Goal: Information Seeking & Learning: Learn about a topic

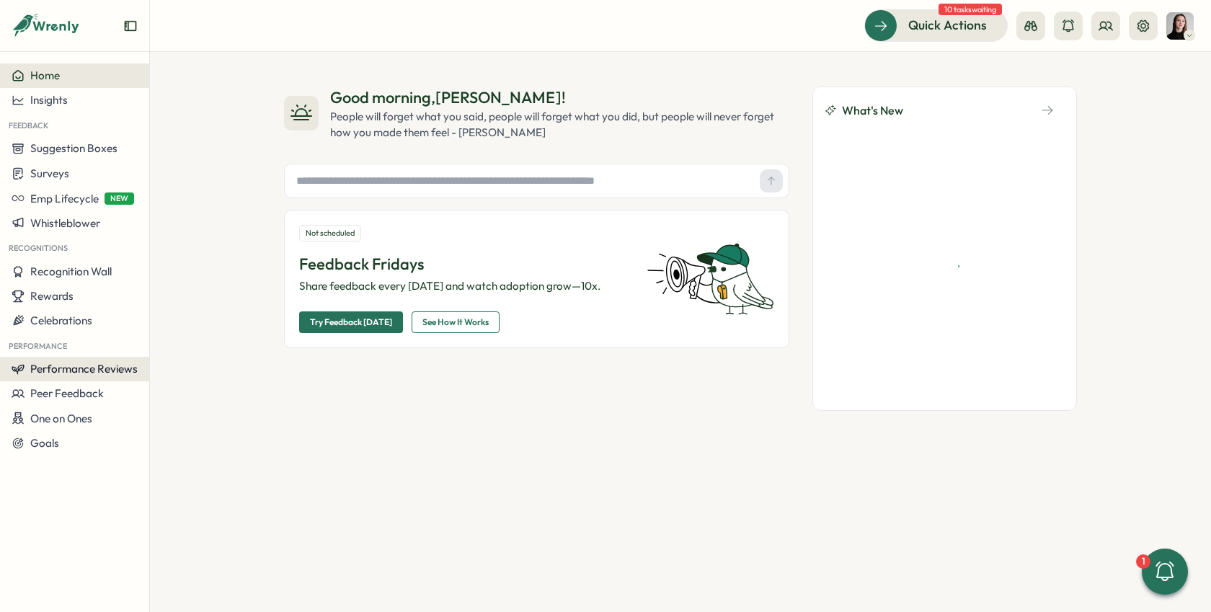
click at [104, 373] on span "Performance Reviews" at bounding box center [83, 369] width 107 height 14
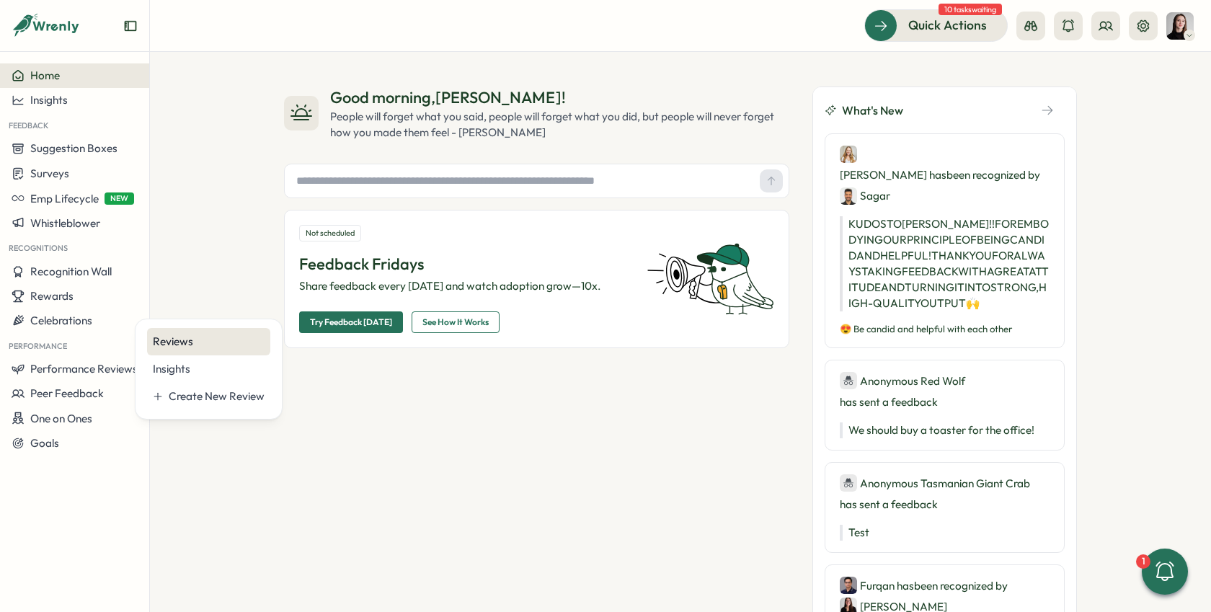
click at [197, 343] on div "Reviews" at bounding box center [209, 342] width 112 height 16
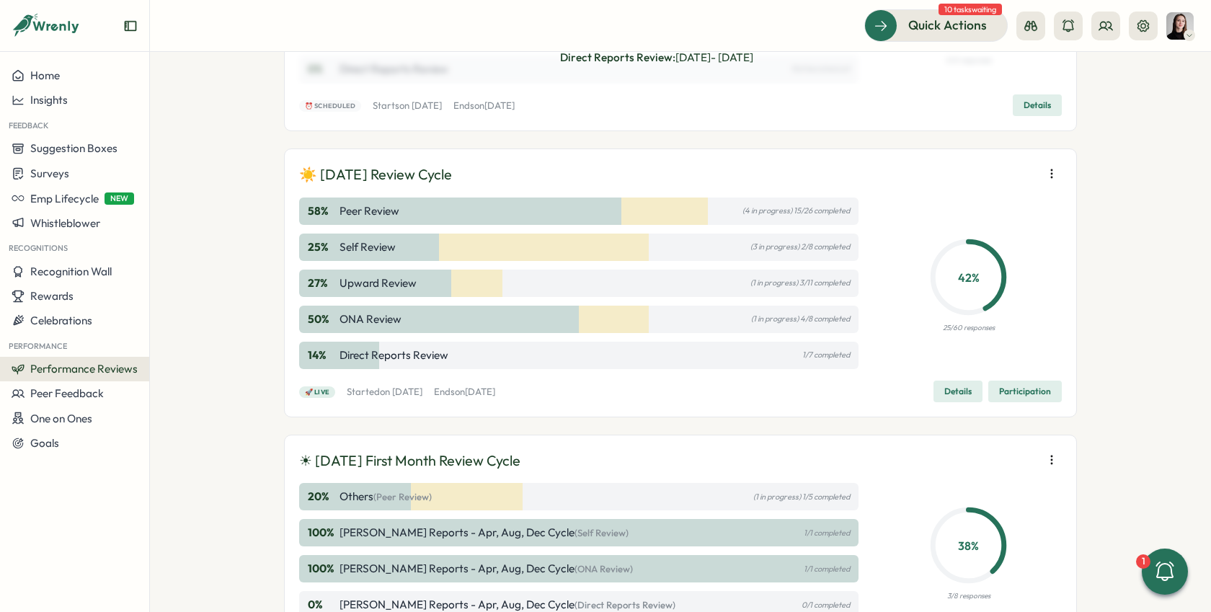
scroll to position [232, 0]
drag, startPoint x: 455, startPoint y: 160, endPoint x: 468, endPoint y: 166, distance: 14.2
click at [455, 160] on div "☀️ [DATE] Review Cycle 58 % Peer Review (4 in progress) 15/26 completed 25 % Se…" at bounding box center [680, 282] width 793 height 269
click at [489, 173] on div "☀️ [DATE] Review Cycle" at bounding box center [680, 174] width 762 height 22
drag, startPoint x: 489, startPoint y: 173, endPoint x: 1003, endPoint y: 228, distance: 517.5
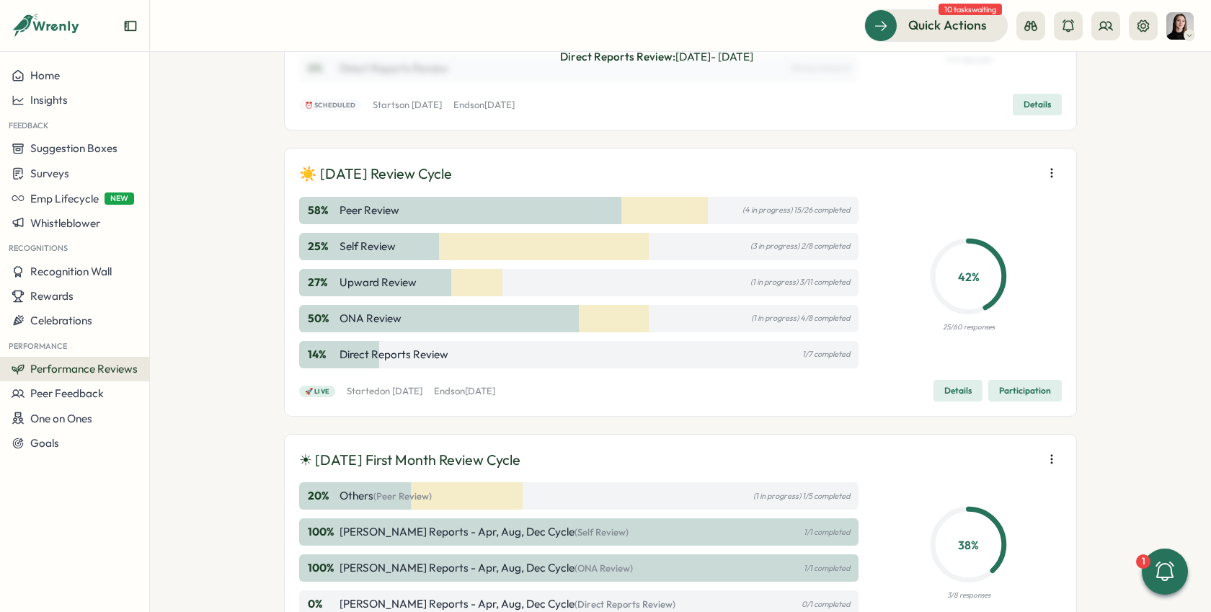
click at [491, 174] on div "☀️ [DATE] Review Cycle" at bounding box center [680, 174] width 762 height 22
click at [955, 388] on span "Details" at bounding box center [957, 390] width 27 height 20
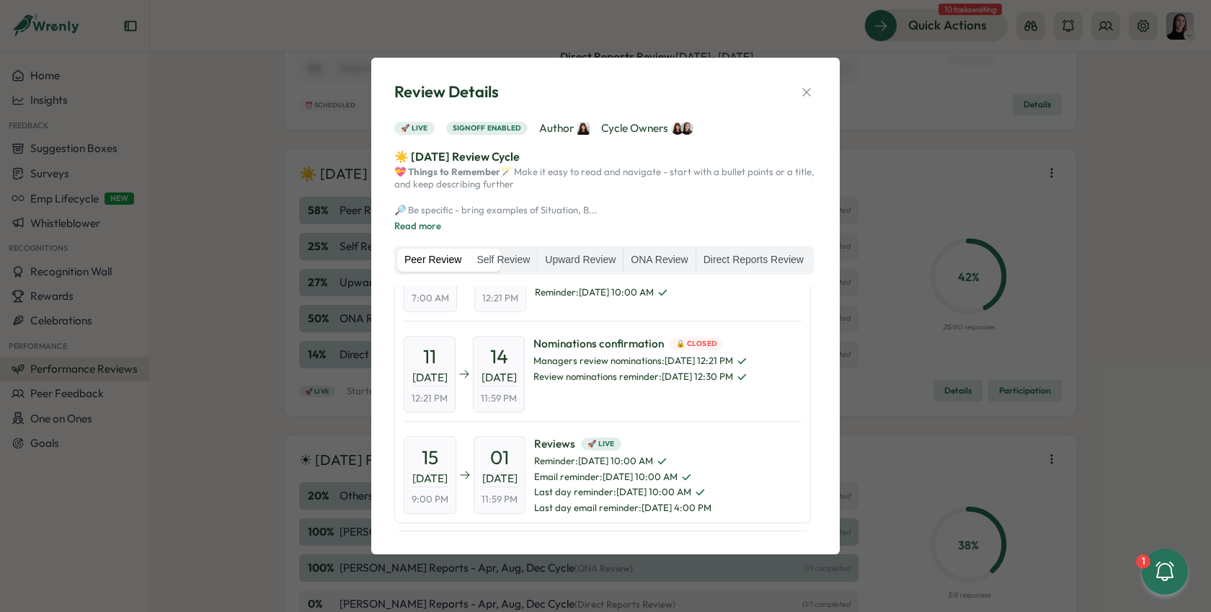
scroll to position [88, 0]
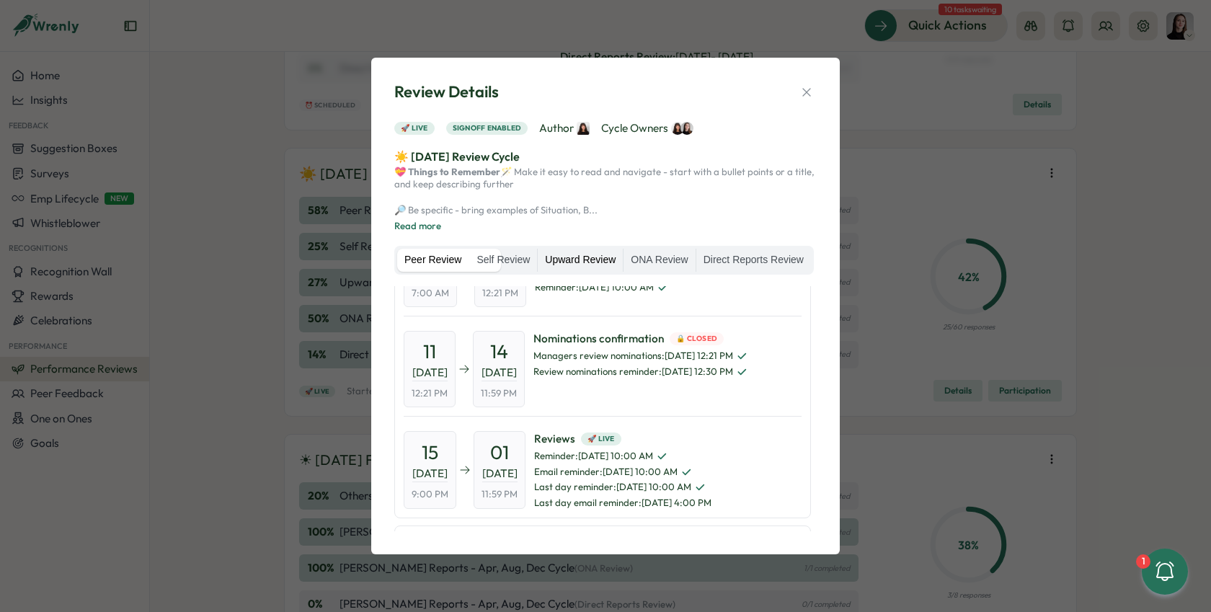
click at [623, 249] on label "Upward Review" at bounding box center [580, 260] width 85 height 23
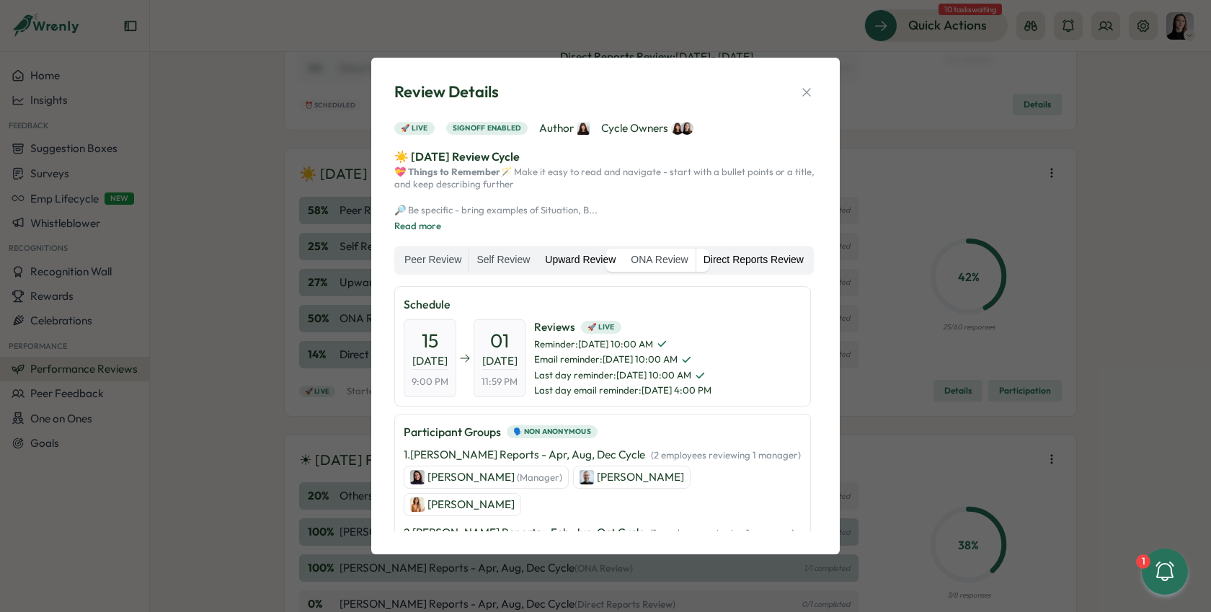
drag, startPoint x: 762, startPoint y: 257, endPoint x: 648, endPoint y: 273, distance: 115.8
click at [695, 257] on label "ONA Review" at bounding box center [658, 260] width 71 height 23
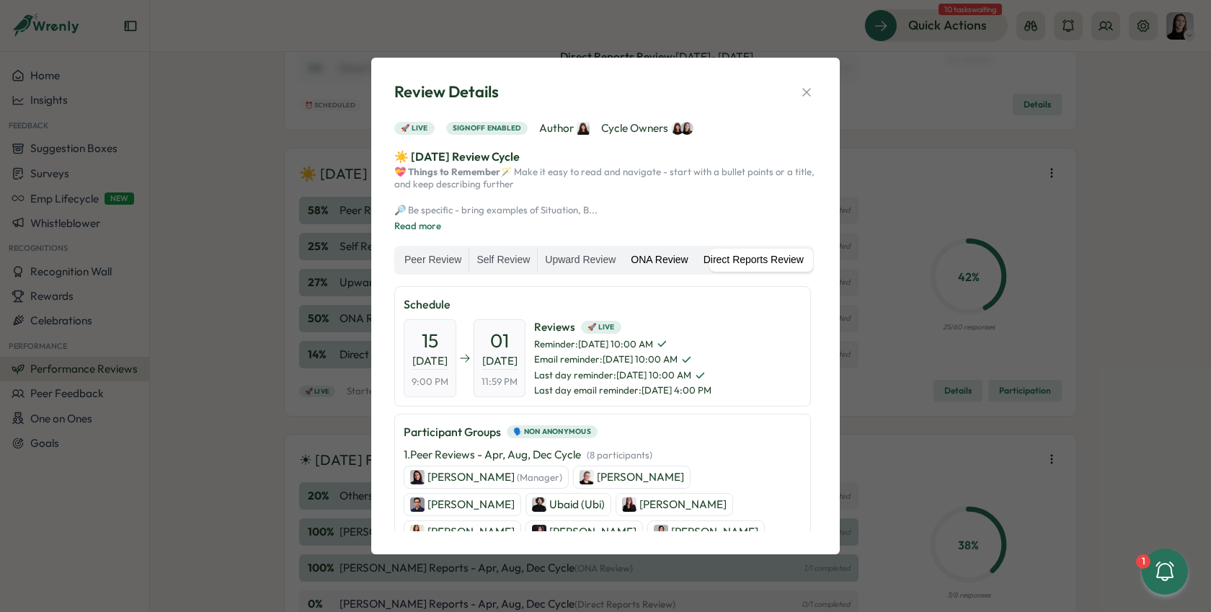
click at [696, 272] on label "Direct Reports Review" at bounding box center [753, 260] width 115 height 23
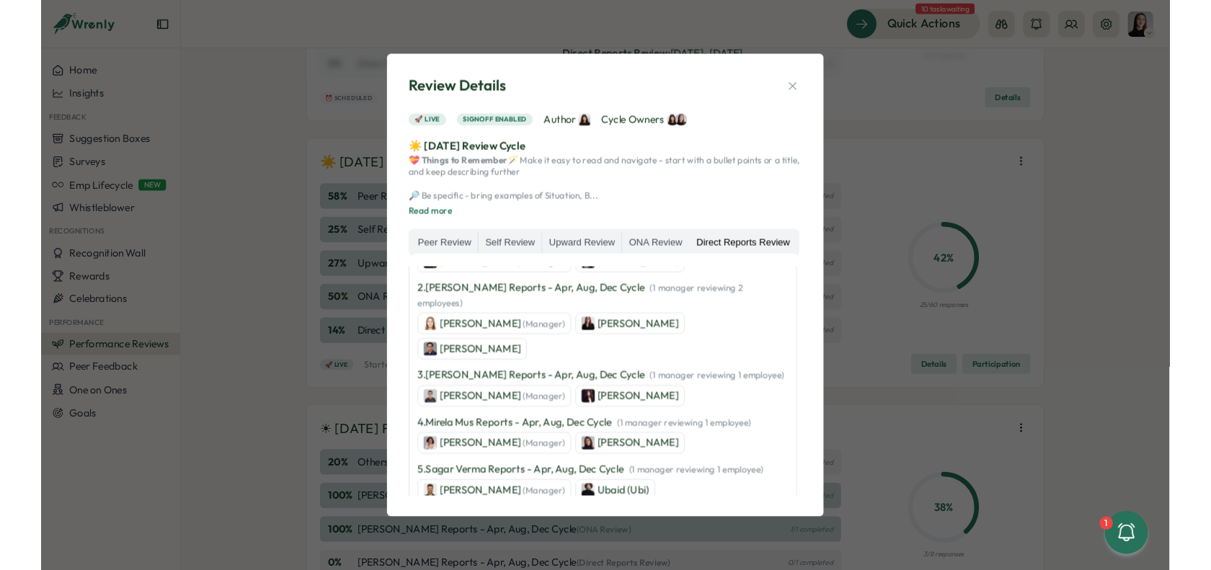
scroll to position [153, 0]
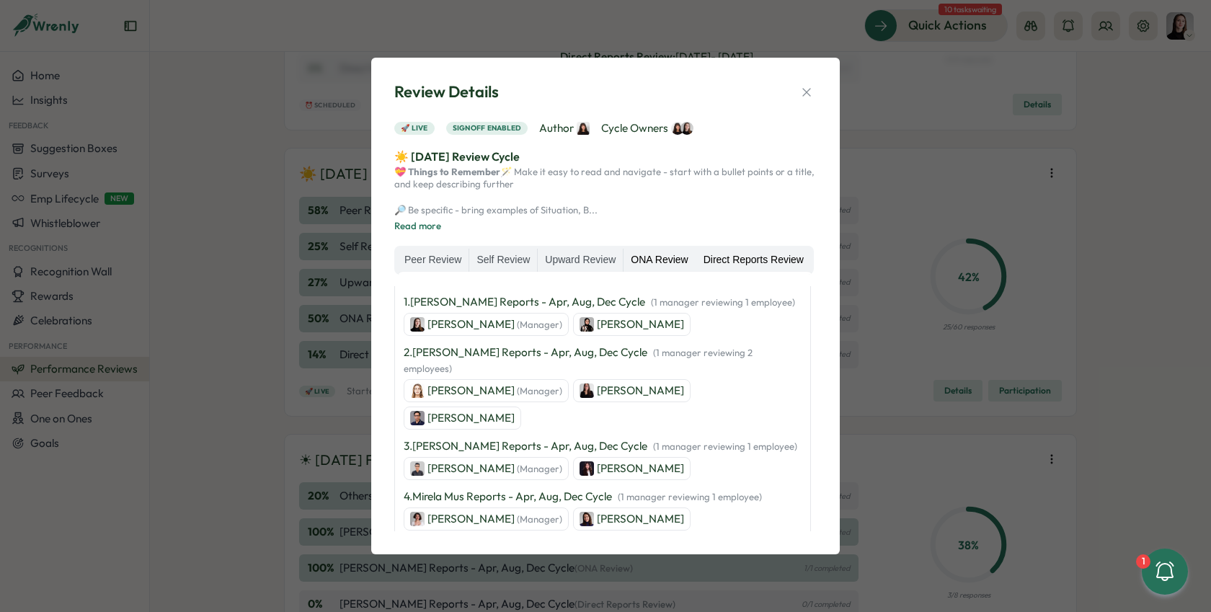
click at [695, 263] on label "ONA Review" at bounding box center [658, 260] width 71 height 23
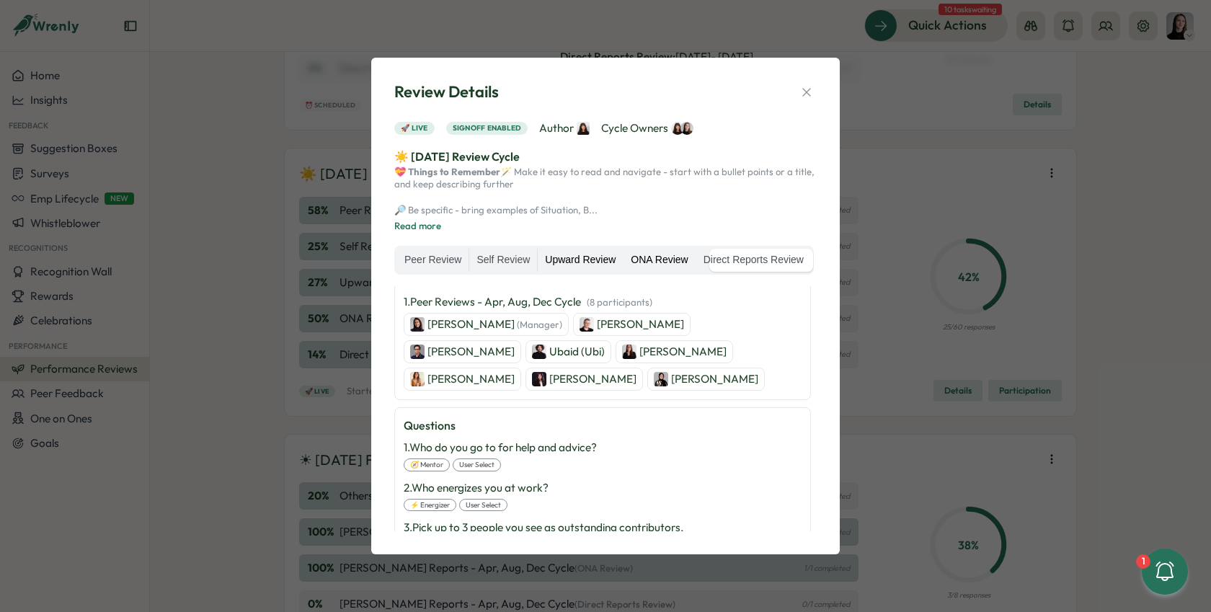
click at [623, 254] on label "Upward Review" at bounding box center [580, 260] width 85 height 23
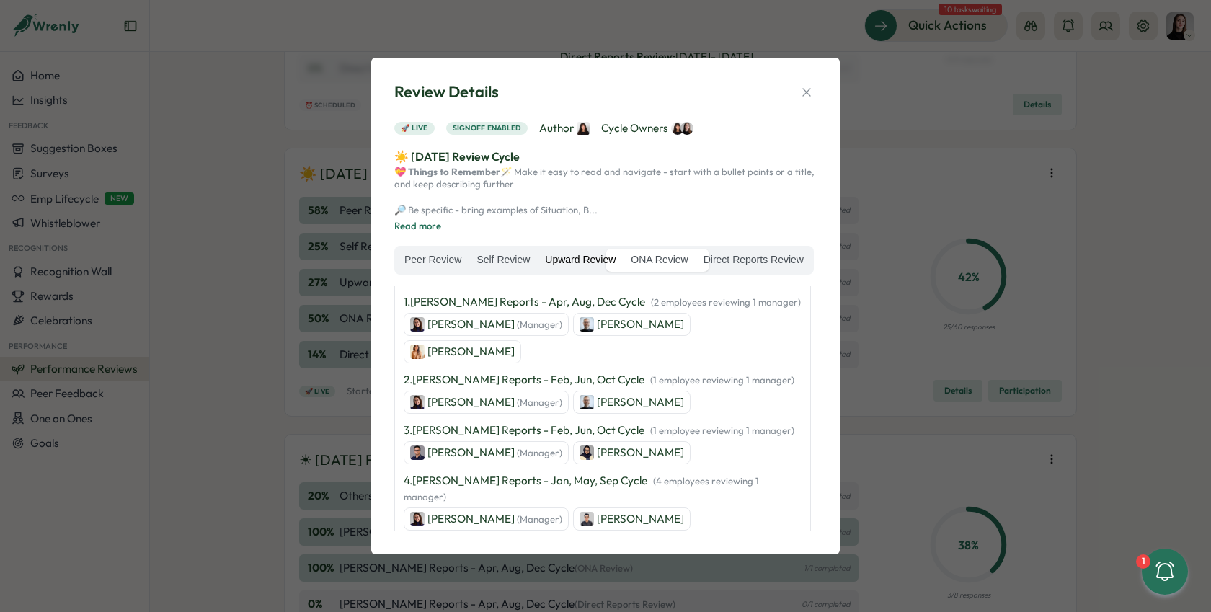
click at [806, 75] on div "Review Details 🚀 Live Signoff enabled Author Cycle Owners ☀️ [DATE] Review Cycl…" at bounding box center [605, 305] width 434 height 461
click at [805, 85] on icon "button" at bounding box center [806, 92] width 14 height 14
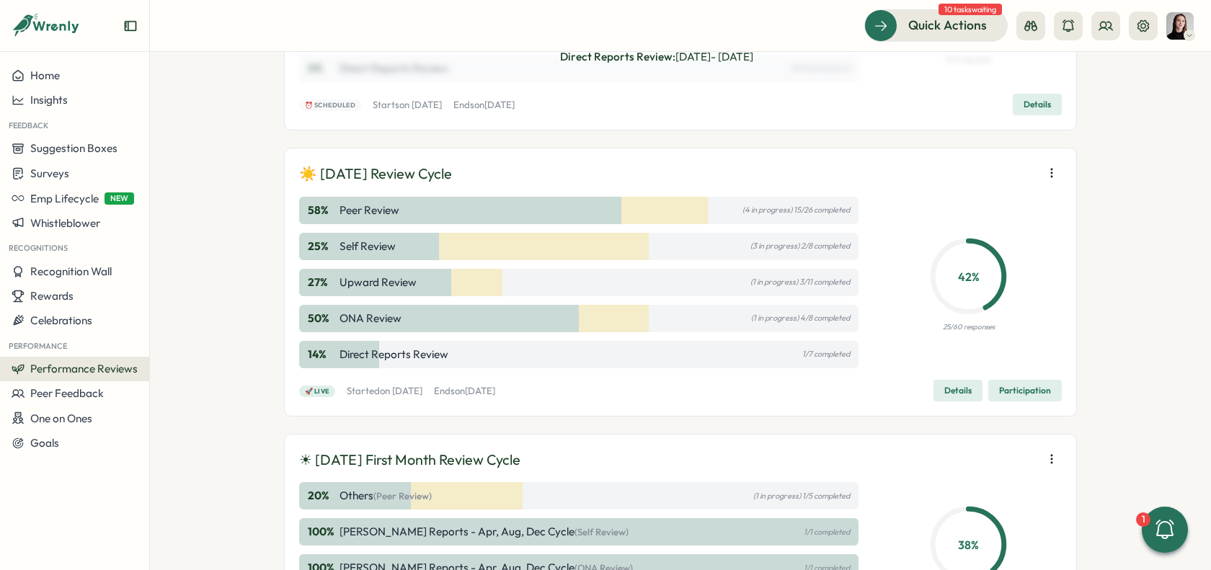
drag, startPoint x: 927, startPoint y: 177, endPoint x: 929, endPoint y: 184, distance: 7.3
click at [927, 177] on div "☀️ [DATE] Review Cycle" at bounding box center [680, 174] width 762 height 22
click at [927, 185] on div "☀️ [DATE] Review Cycle 58 % Peer Review (4 in progress) 15/26 completed 25 % Se…" at bounding box center [680, 282] width 762 height 239
click at [1037, 26] on icon at bounding box center [1030, 26] width 14 height 14
click at [1101, 27] on icon at bounding box center [1105, 26] width 13 height 8
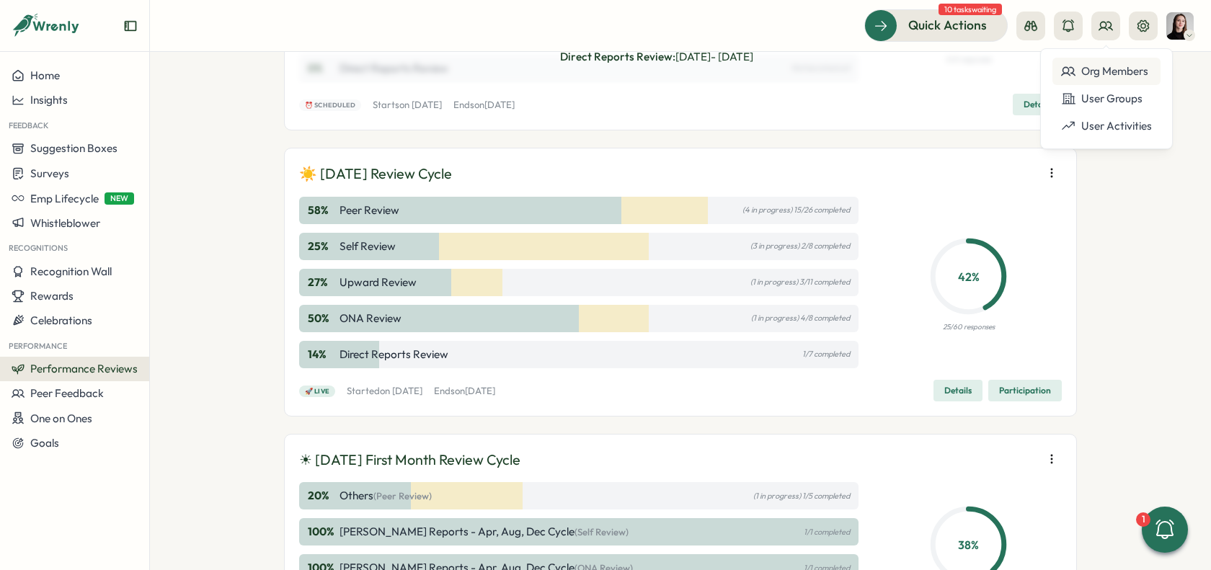
click at [1100, 63] on div "Org Members" at bounding box center [1106, 71] width 91 height 16
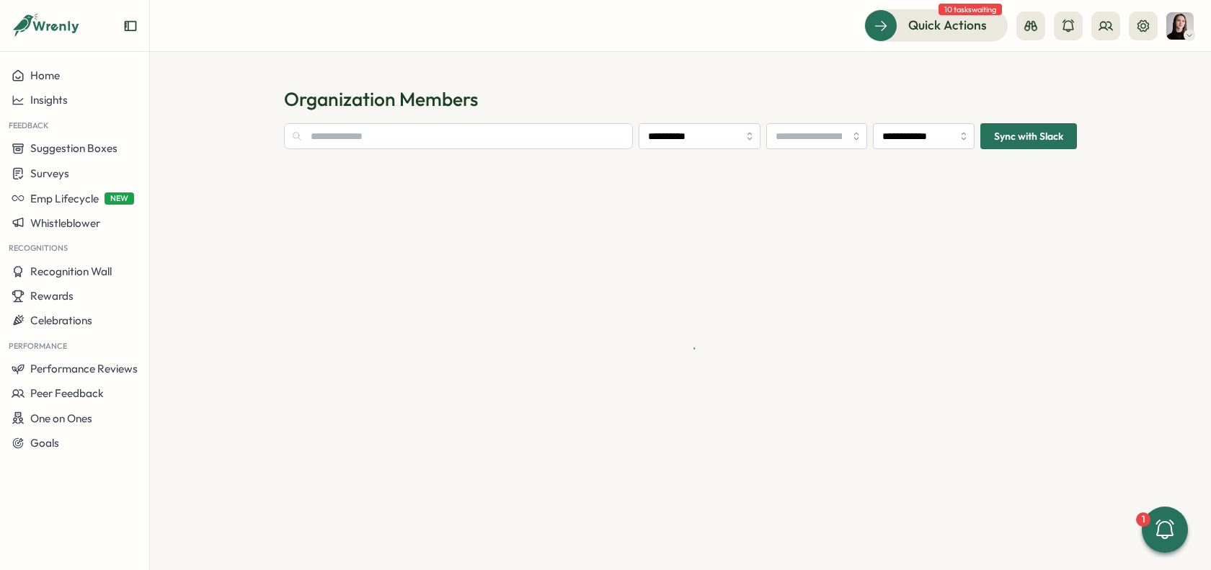
type input "**********"
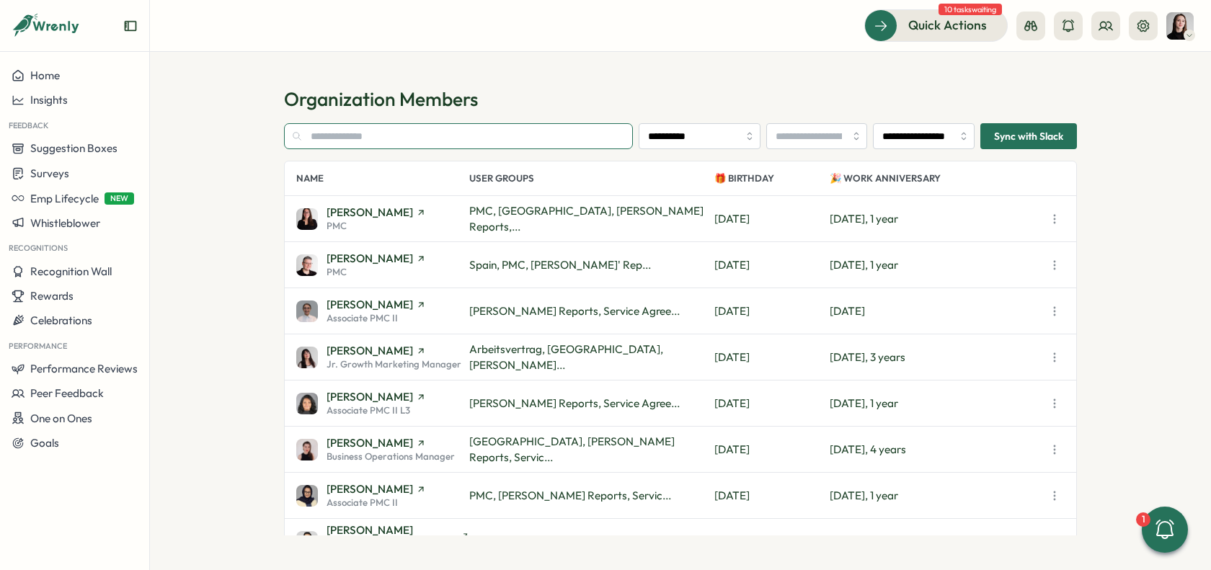
click at [384, 138] on input "text" at bounding box center [458, 136] width 349 height 26
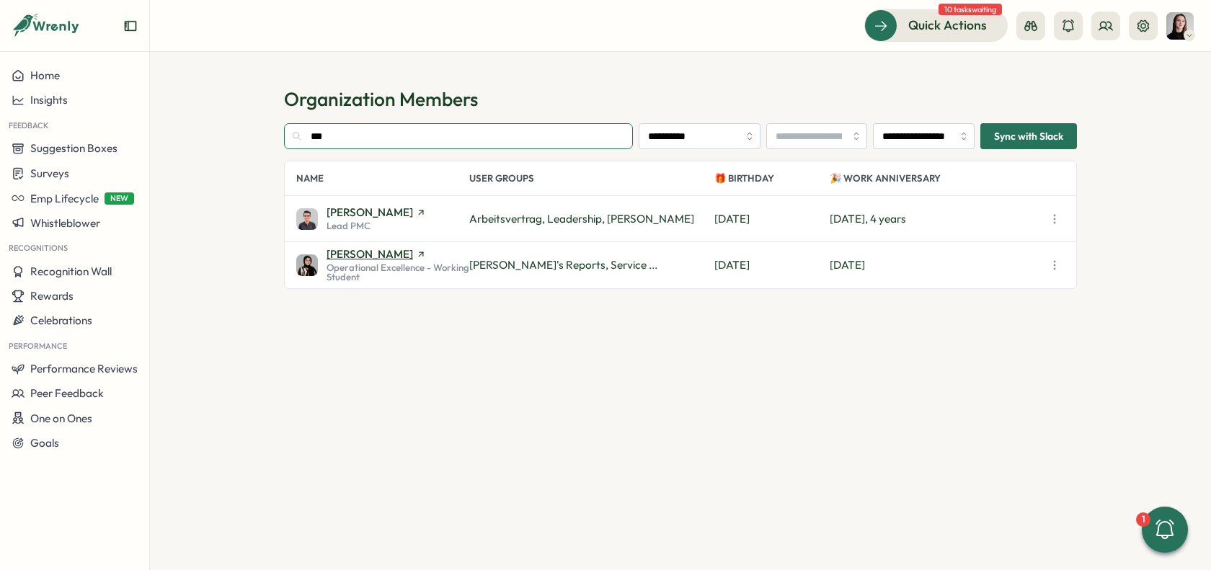
type input "***"
click at [430, 249] on span "[PERSON_NAME]" at bounding box center [397, 254] width 143 height 11
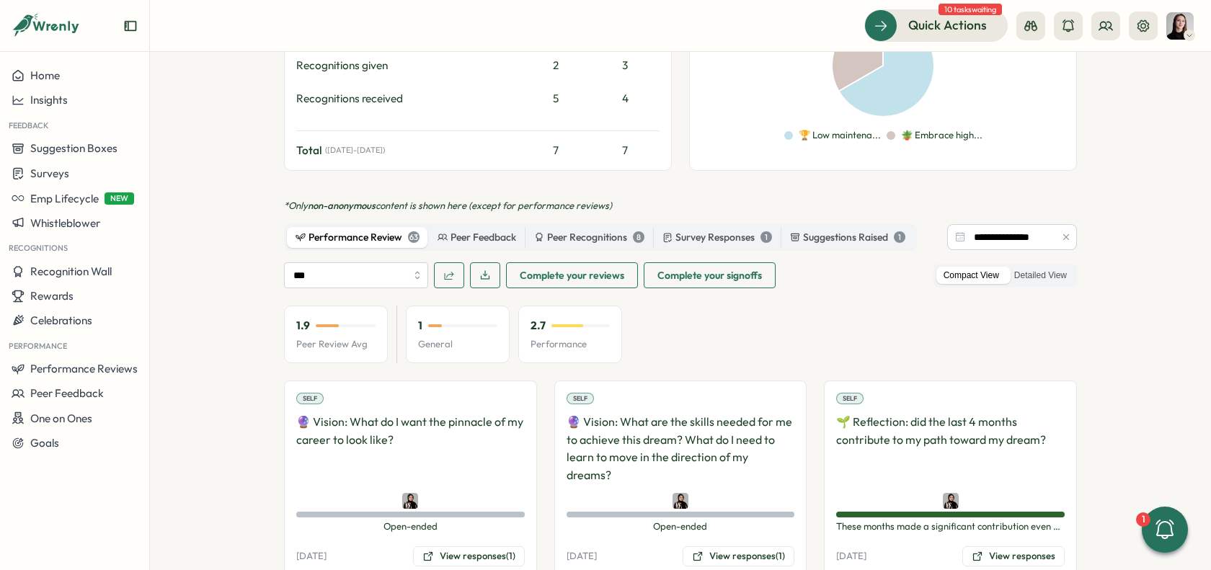
scroll to position [703, 0]
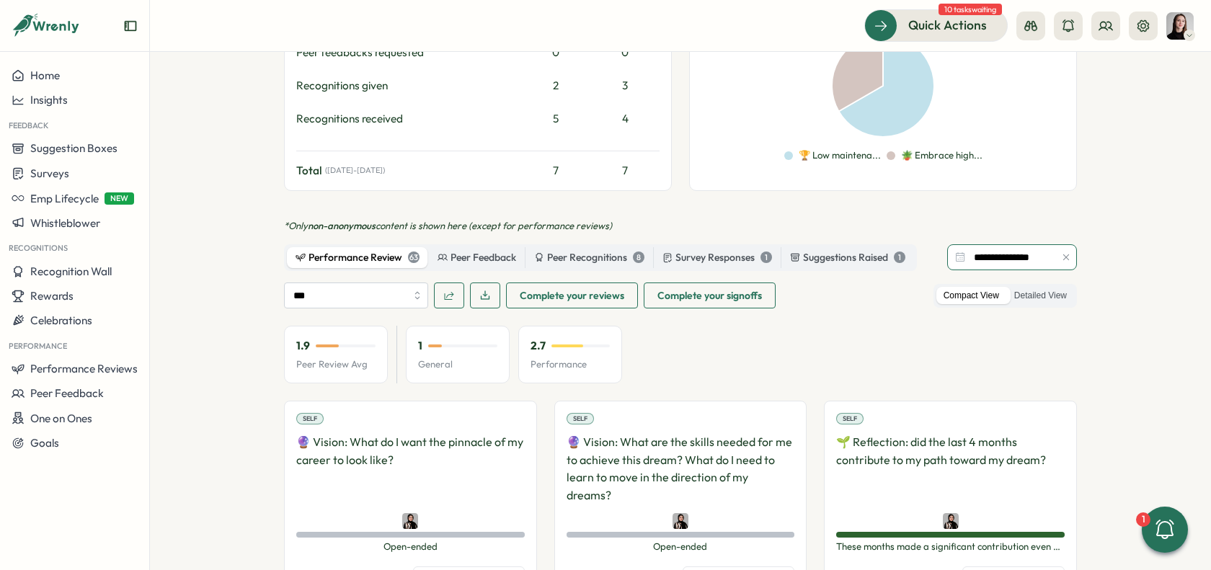
click at [994, 244] on input "**********" at bounding box center [1012, 257] width 130 height 26
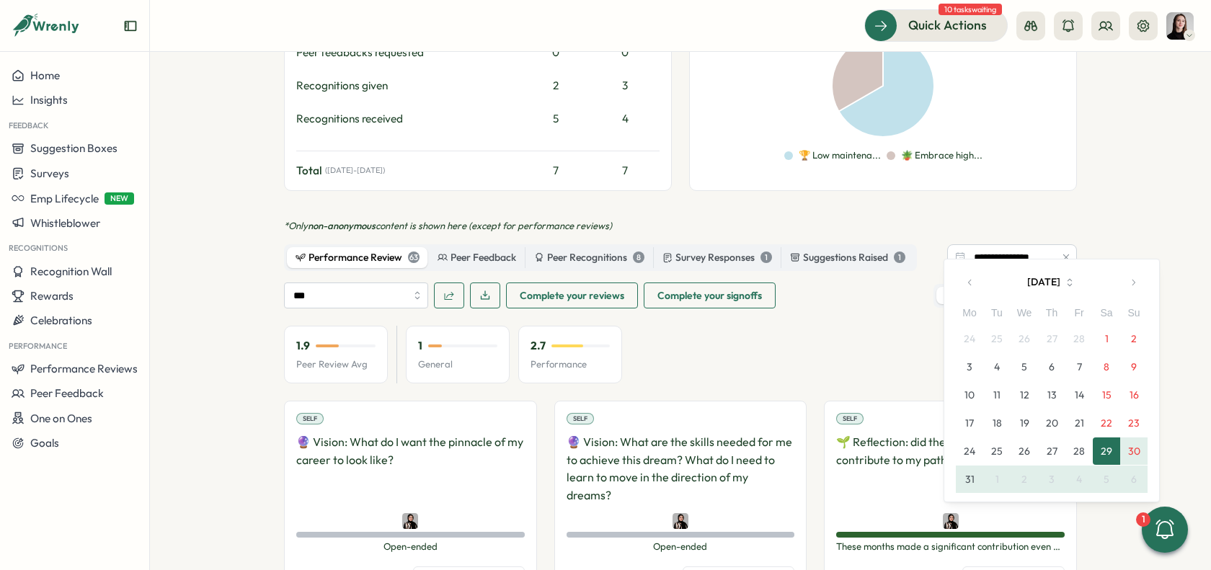
click at [1126, 284] on button "button" at bounding box center [1132, 282] width 29 height 29
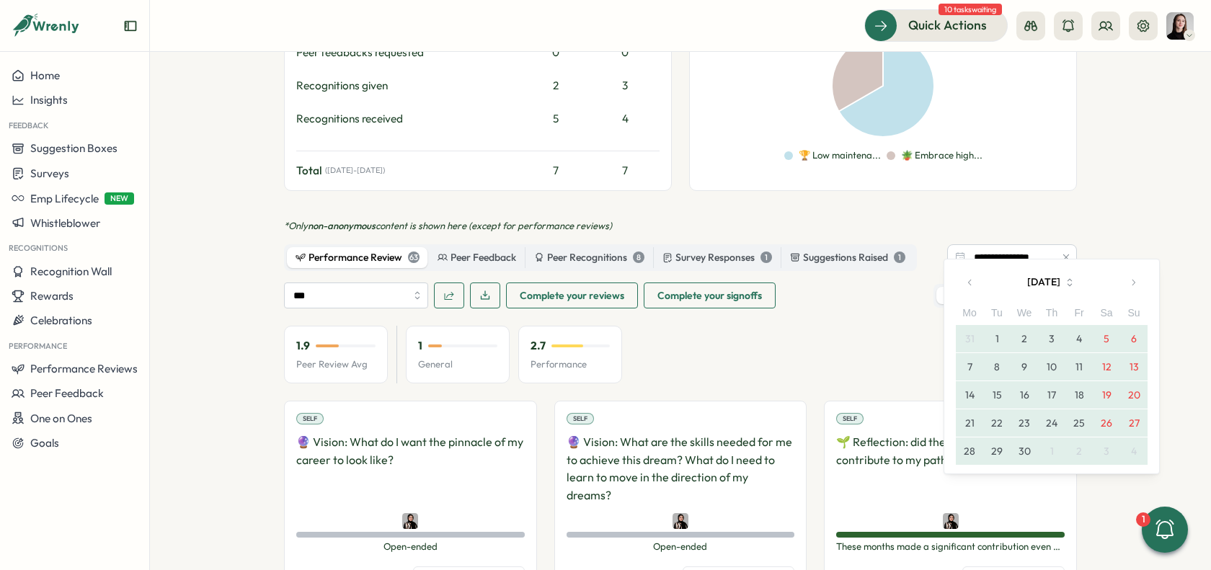
click at [1126, 284] on button "button" at bounding box center [1132, 282] width 29 height 29
click at [1131, 290] on button "button" at bounding box center [1132, 282] width 29 height 29
click at [1131, 289] on button "button" at bounding box center [1132, 282] width 29 height 29
click at [1077, 336] on button "1" at bounding box center [1078, 338] width 27 height 27
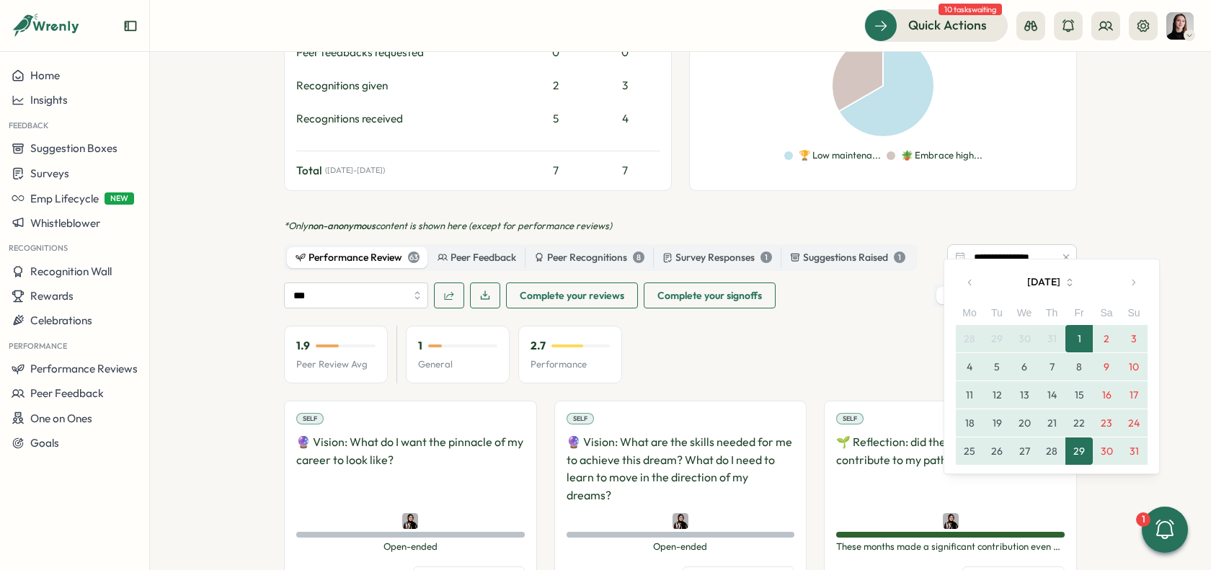
click at [1126, 450] on button "31" at bounding box center [1133, 450] width 27 height 27
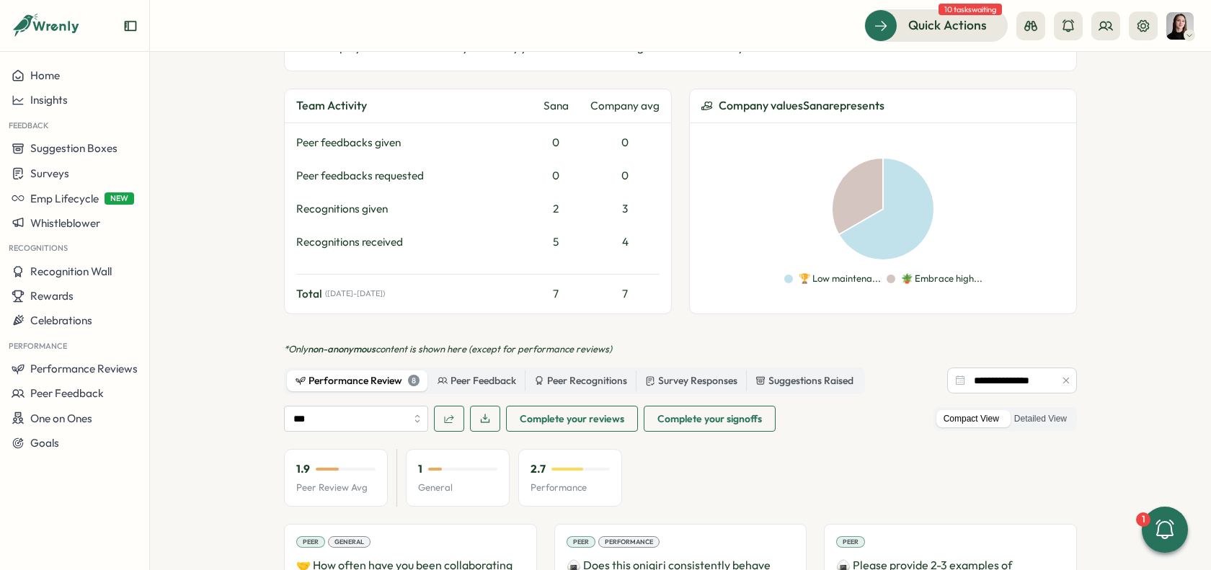
scroll to position [508, 0]
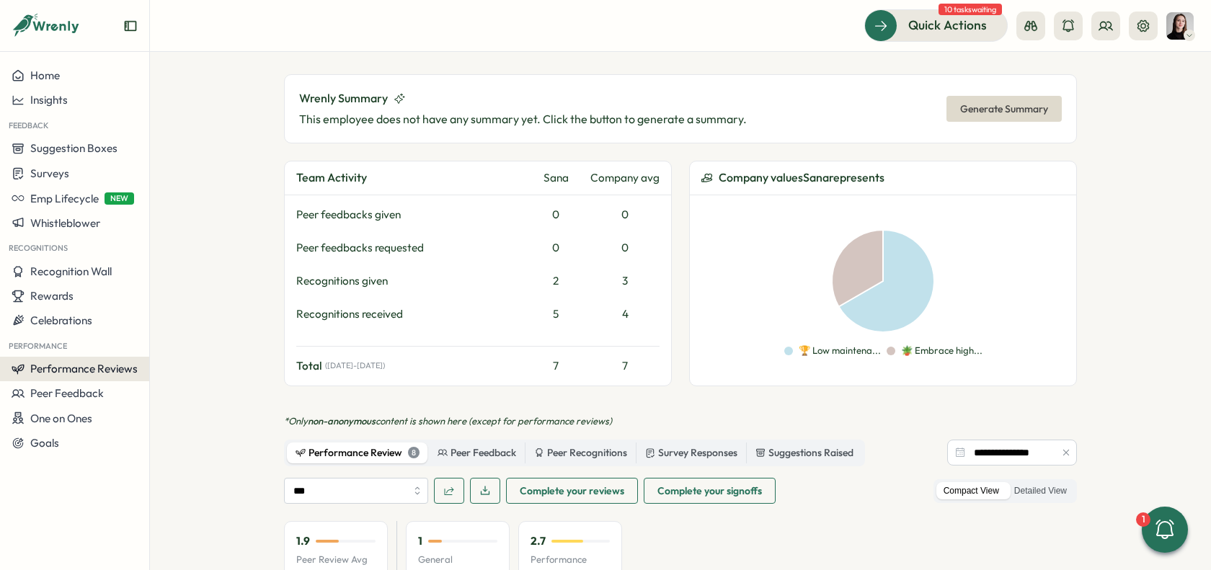
click at [53, 370] on span "Performance Reviews" at bounding box center [83, 369] width 107 height 14
drag, startPoint x: 223, startPoint y: 124, endPoint x: 231, endPoint y: 121, distance: 9.1
click at [223, 123] on section "**********" at bounding box center [680, 311] width 1061 height 518
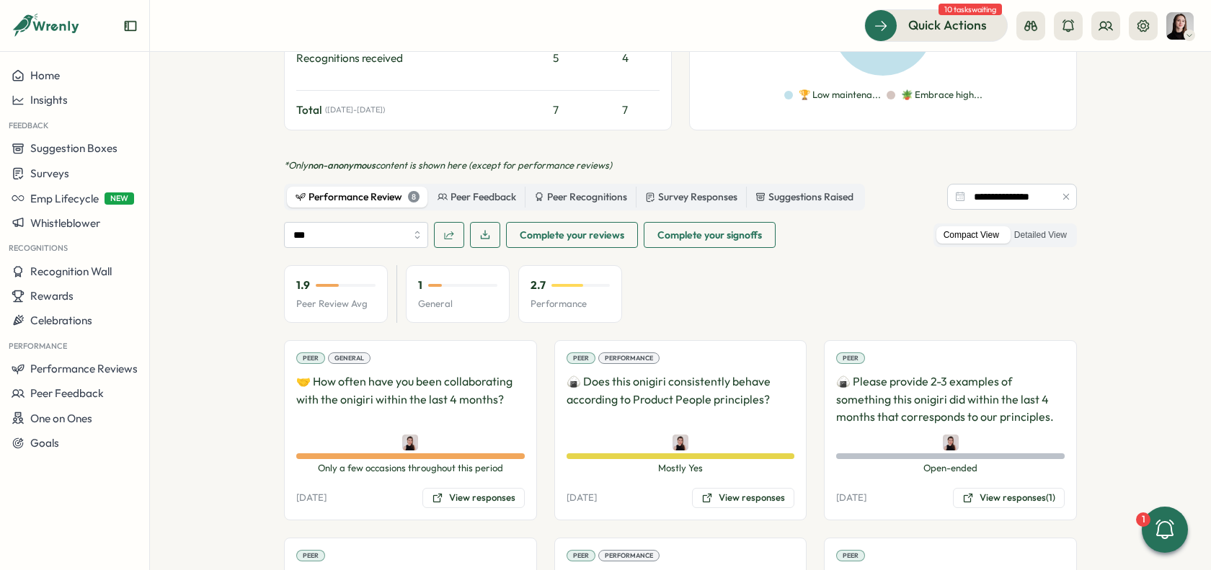
scroll to position [722, 0]
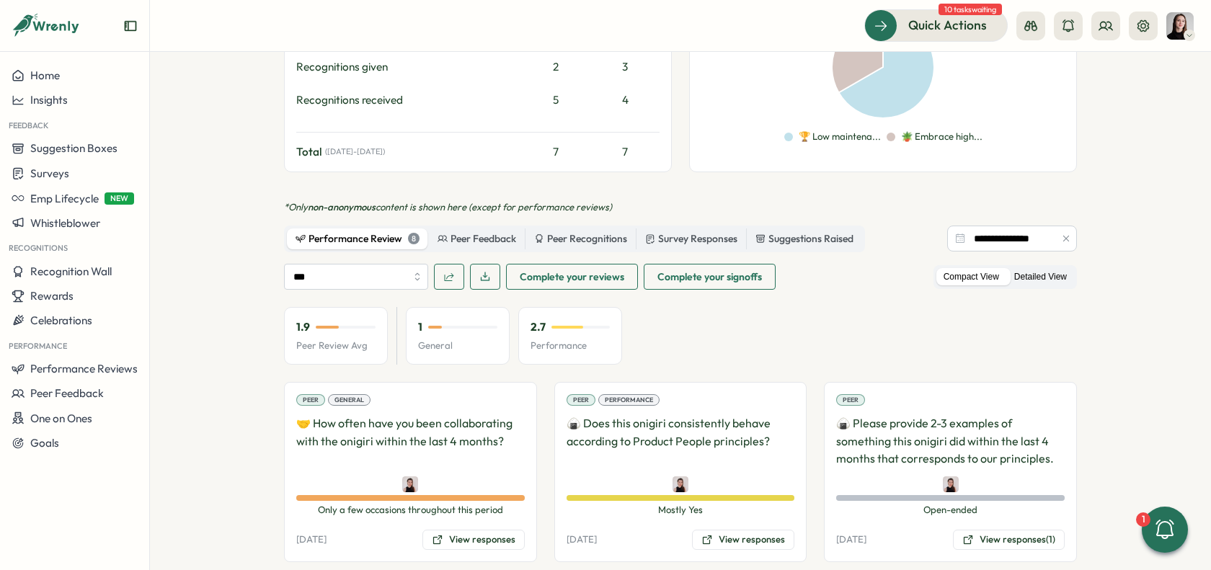
click at [1041, 268] on label "Detailed View" at bounding box center [1040, 277] width 67 height 18
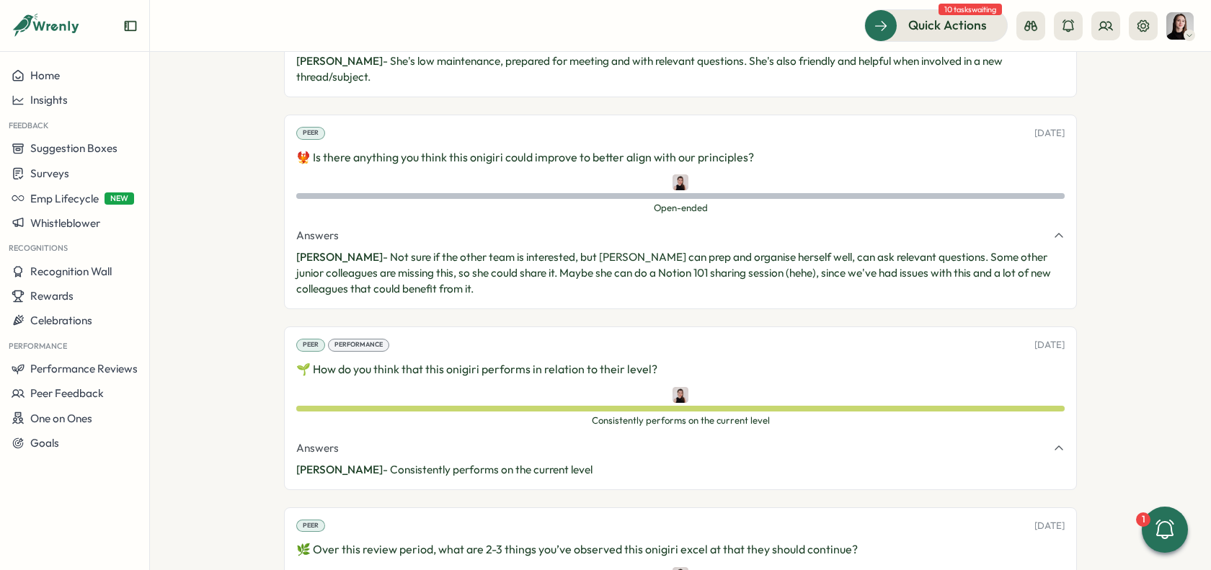
scroll to position [1514, 0]
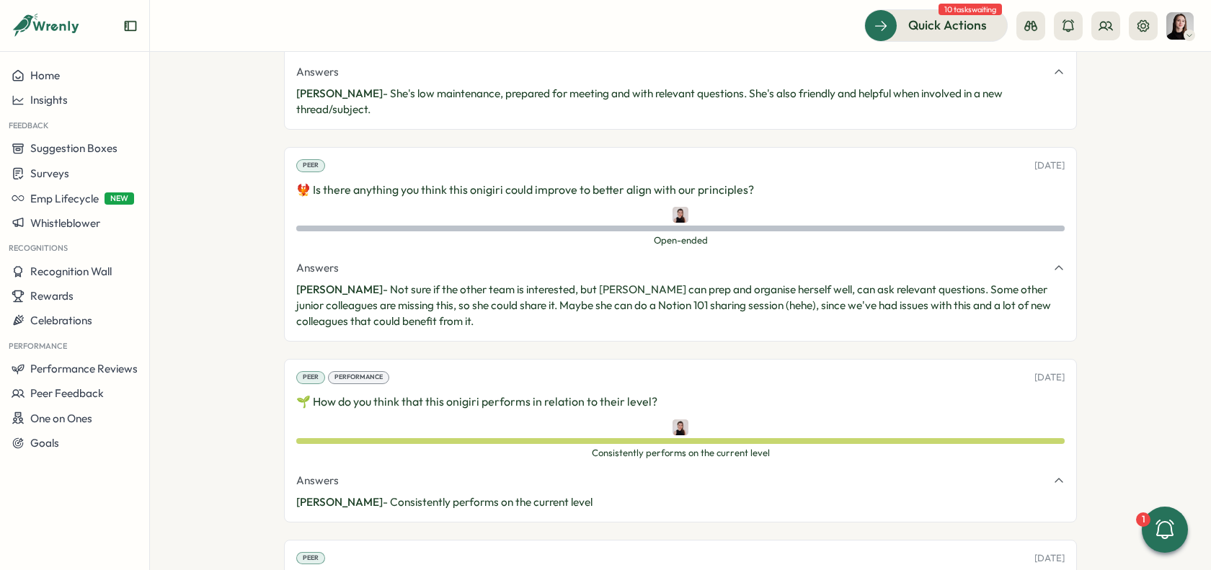
click at [474, 282] on p "[PERSON_NAME] - Not sure if the other team is interested, but [PERSON_NAME] can…" at bounding box center [680, 306] width 768 height 48
click at [458, 282] on p "[PERSON_NAME] - Not sure if the other team is interested, but [PERSON_NAME] can…" at bounding box center [680, 306] width 768 height 48
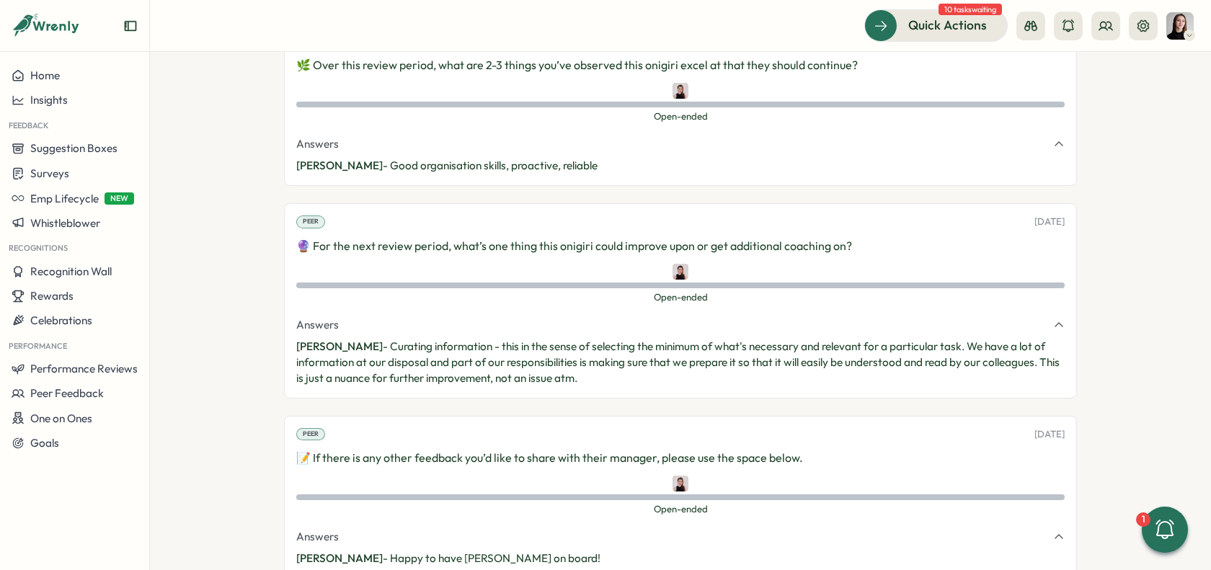
scroll to position [2033, 0]
click at [592, 337] on p "[PERSON_NAME] - Curating information - this in the sense of selecting the minim…" at bounding box center [680, 361] width 768 height 48
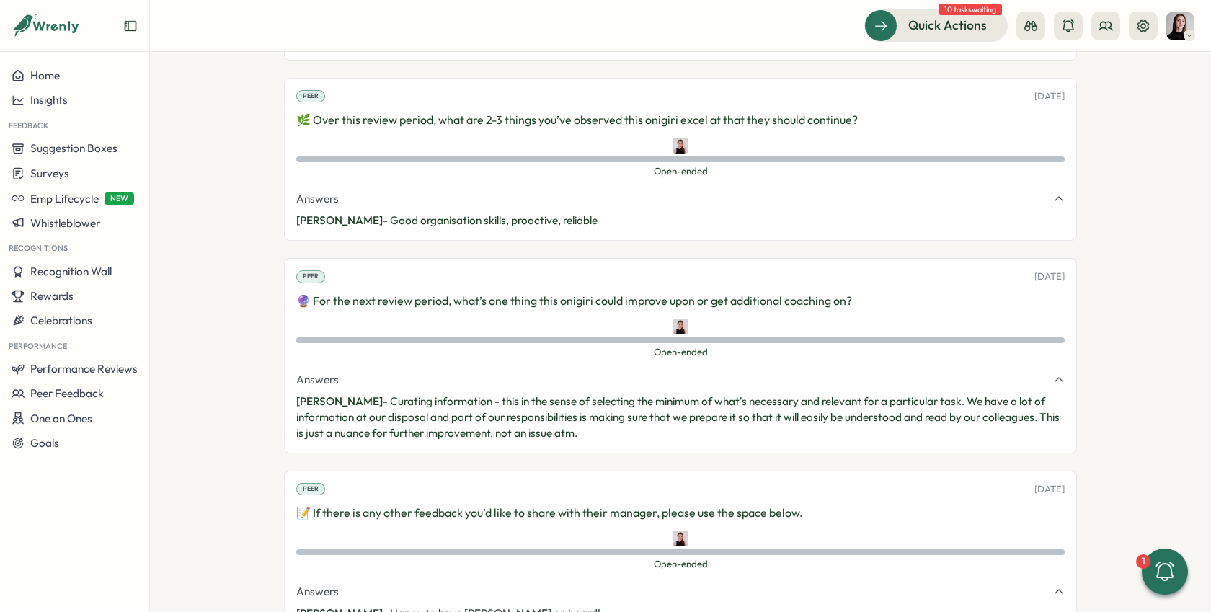
scroll to position [1991, 0]
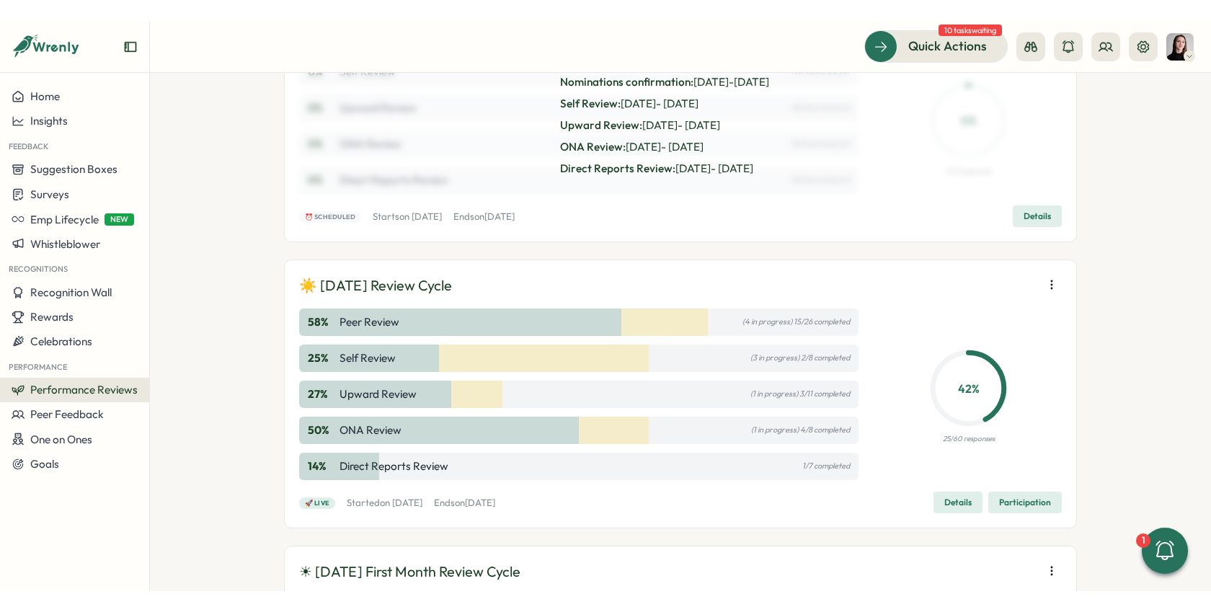
scroll to position [231, 0]
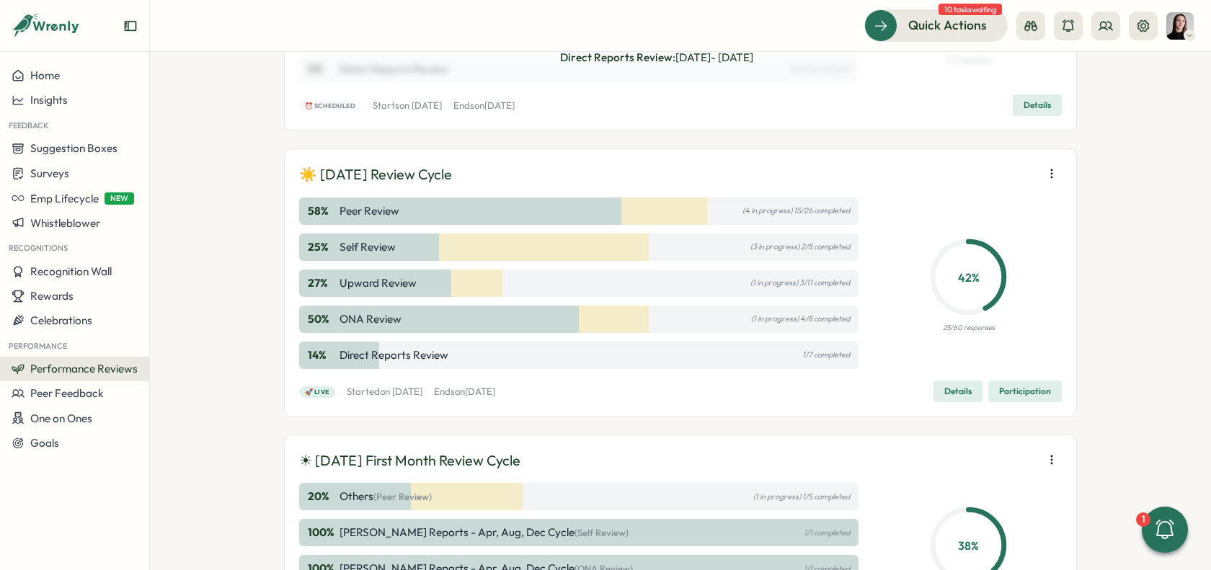
drag, startPoint x: 399, startPoint y: 385, endPoint x: 440, endPoint y: 388, distance: 41.2
click at [422, 388] on p "Started on Wed, 06 Aug 2025" at bounding box center [385, 392] width 76 height 13
click at [1032, 387] on span "Participation" at bounding box center [1025, 391] width 52 height 20
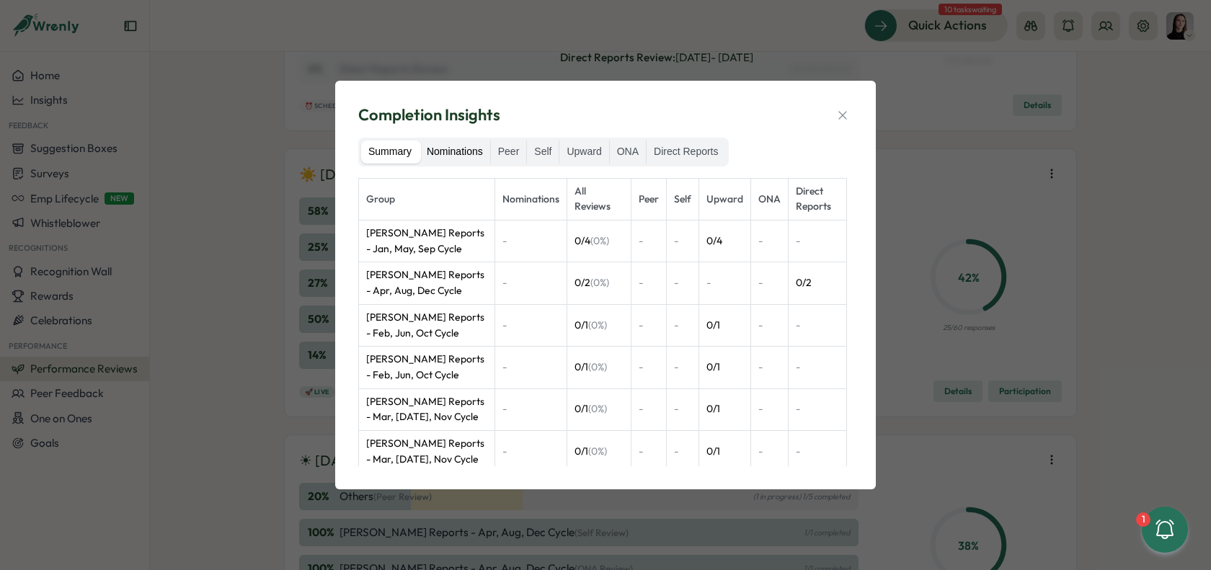
click at [459, 154] on label "Nominations" at bounding box center [454, 152] width 71 height 23
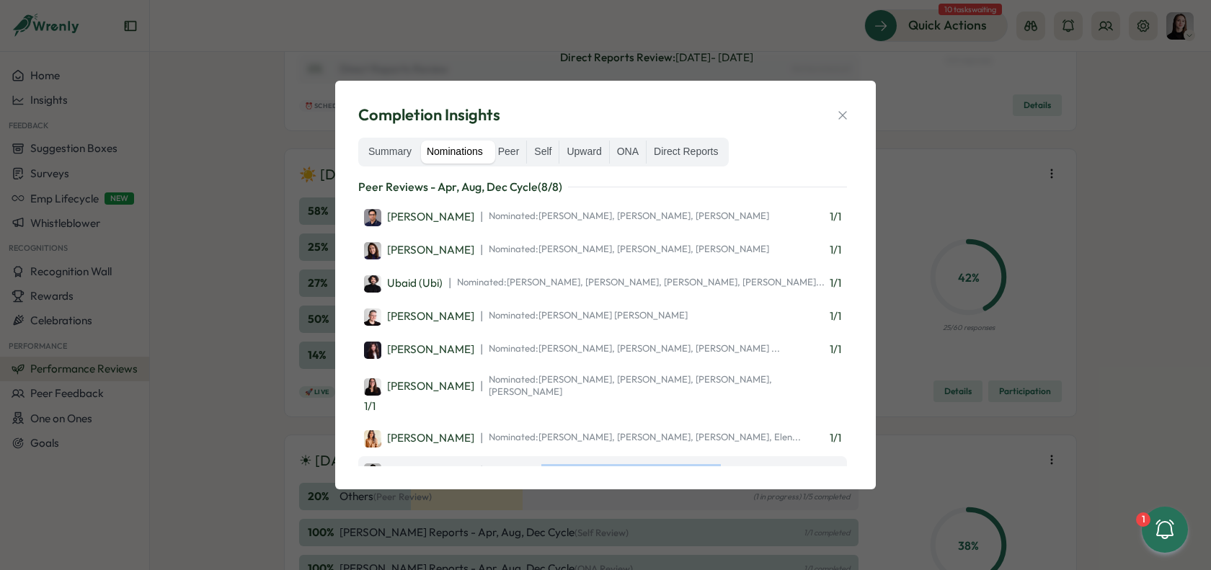
drag, startPoint x: 518, startPoint y: 450, endPoint x: 737, endPoint y: 449, distance: 219.1
click at [737, 462] on div "Sana Naqvi | Nominated: Kelly Rosa, Hasan Naqvi, Axi Molnar 1 / 1" at bounding box center [602, 471] width 477 height 19
click at [647, 464] on span "Nominated: Kelly Rosa, Hasan Naqvi, Axi Molnar" at bounding box center [629, 470] width 280 height 13
click at [849, 114] on icon "button" at bounding box center [842, 115] width 14 height 14
